Goal: Task Accomplishment & Management: Manage account settings

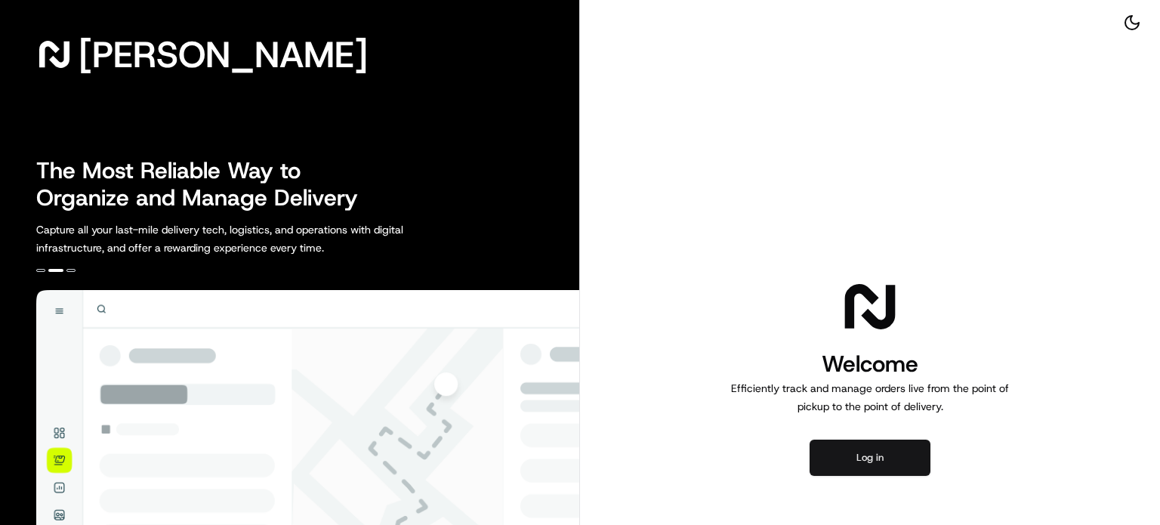
click at [835, 461] on button "Log in" at bounding box center [869, 457] width 121 height 36
